Goal: Go to known website: Access a specific website the user already knows

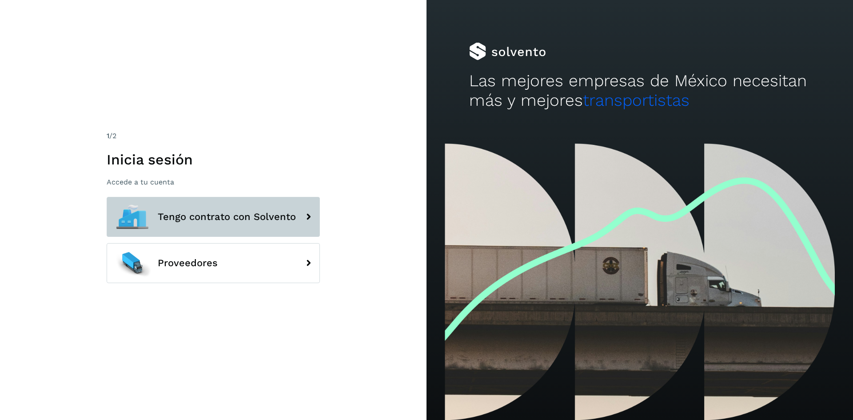
click at [204, 213] on span "Tengo contrato con Solvento" at bounding box center [227, 216] width 138 height 11
click at [212, 216] on span "Tengo contrato con Solvento" at bounding box center [227, 216] width 138 height 11
